Goal: Task Accomplishment & Management: Manage account settings

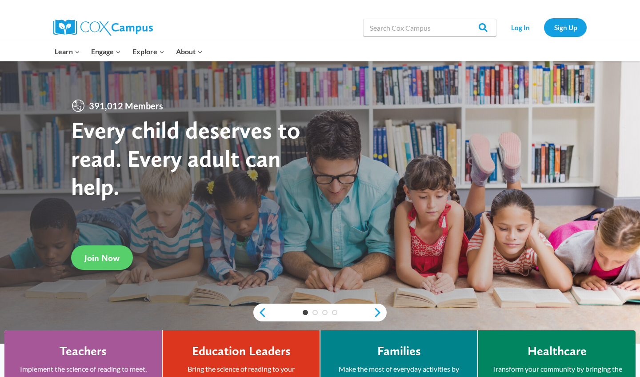
click at [526, 25] on link "Log In" at bounding box center [520, 27] width 39 height 18
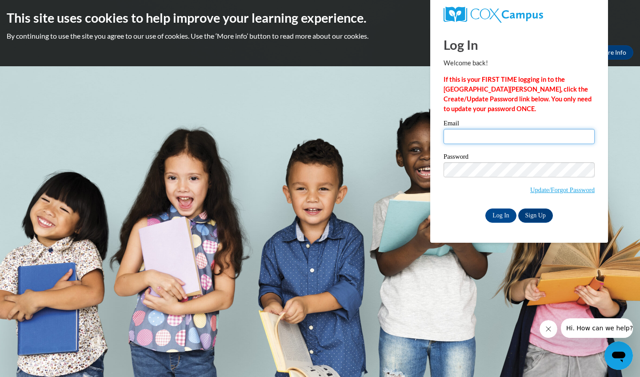
type input "[EMAIL_ADDRESS][DOMAIN_NAME]"
click at [557, 188] on link "Update/Forgot Password" at bounding box center [562, 189] width 64 height 7
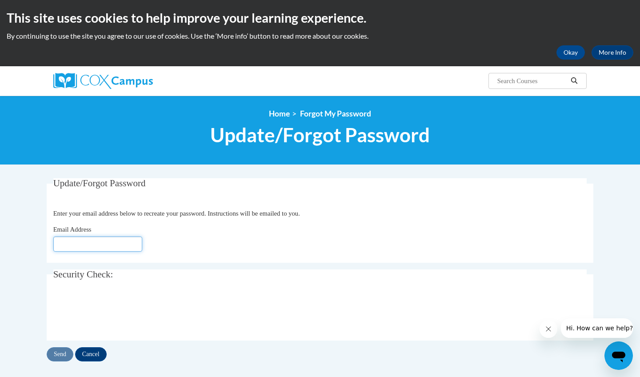
type input "kalenciacrawford@gmail.com"
click at [56, 356] on input "Send" at bounding box center [60, 354] width 27 height 14
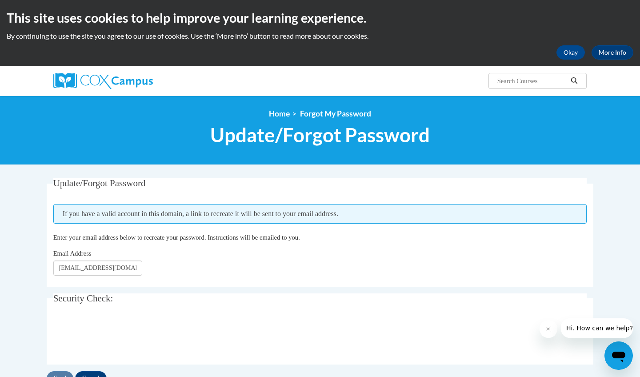
click at [599, 74] on div "Search Search..." at bounding box center [320, 80] width 560 height 29
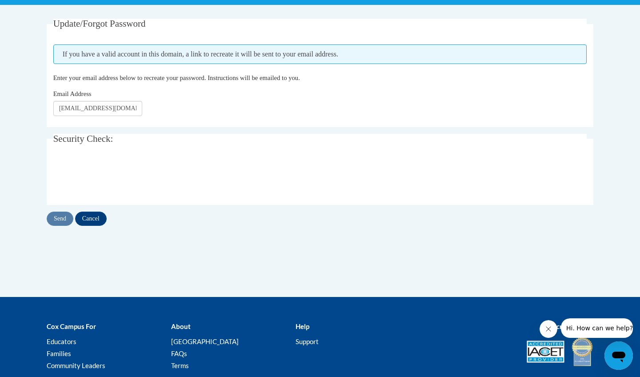
scroll to position [161, 0]
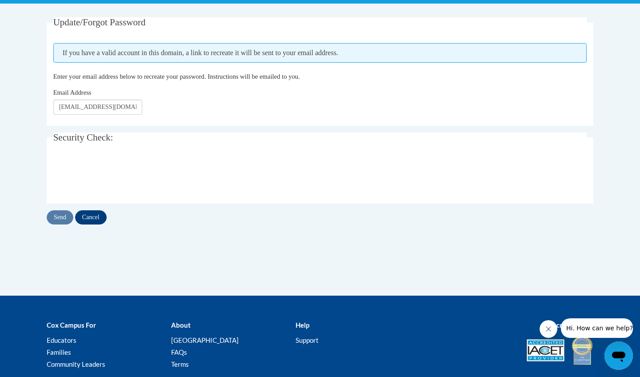
click at [99, 216] on input "Cancel" at bounding box center [91, 217] width 32 height 14
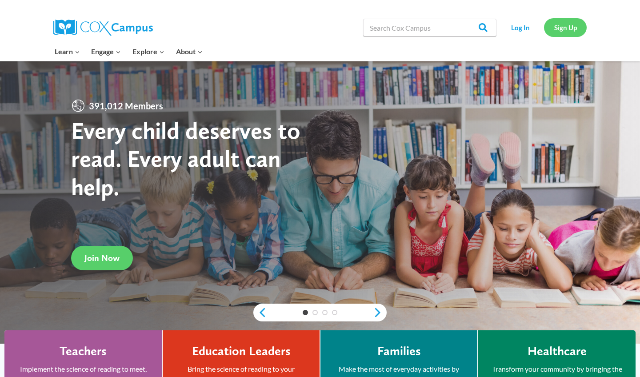
click at [572, 25] on link "Sign Up" at bounding box center [565, 27] width 43 height 18
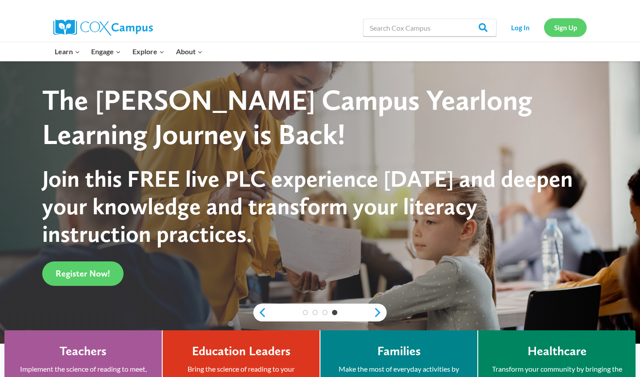
click at [311, 30] on link "Sign Up" at bounding box center [565, 27] width 43 height 18
click at [311, 27] on link "Sign Up" at bounding box center [565, 27] width 43 height 18
